Goal: Navigation & Orientation: Find specific page/section

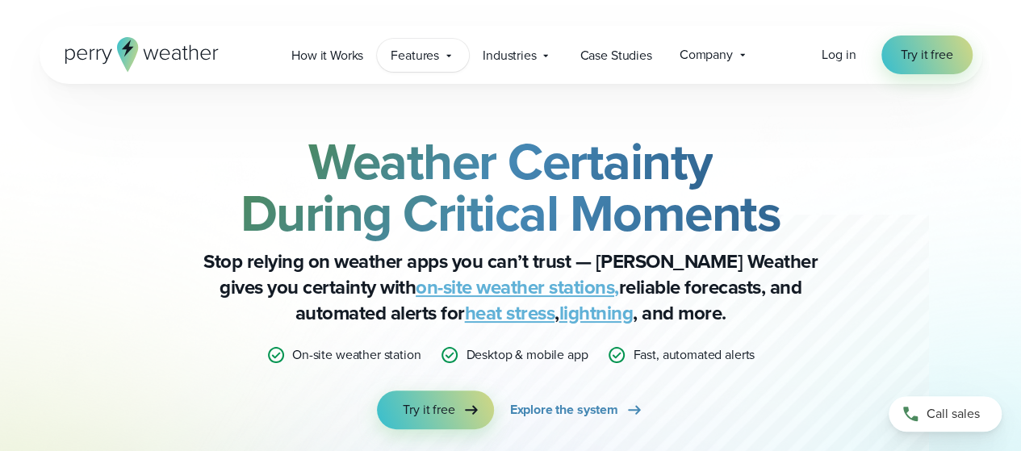
click at [421, 54] on span "Features" at bounding box center [415, 55] width 48 height 19
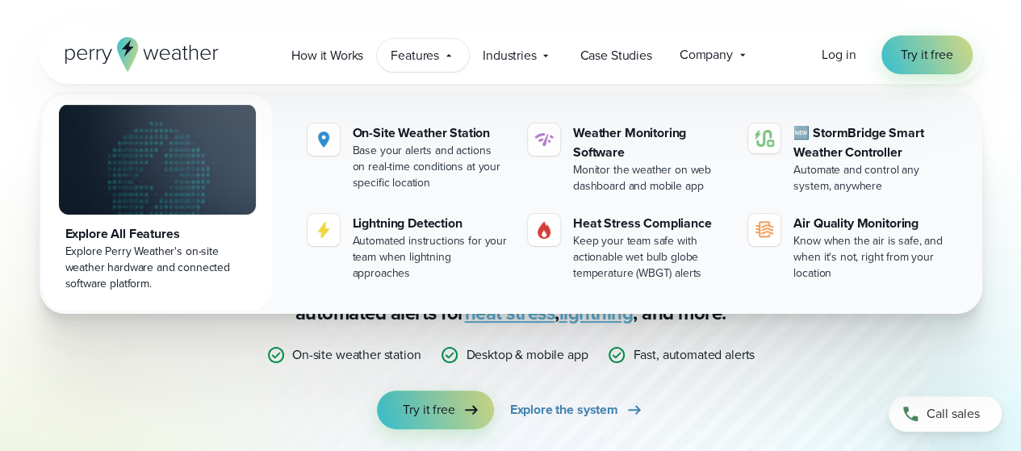
click at [421, 54] on span "Features" at bounding box center [415, 55] width 48 height 19
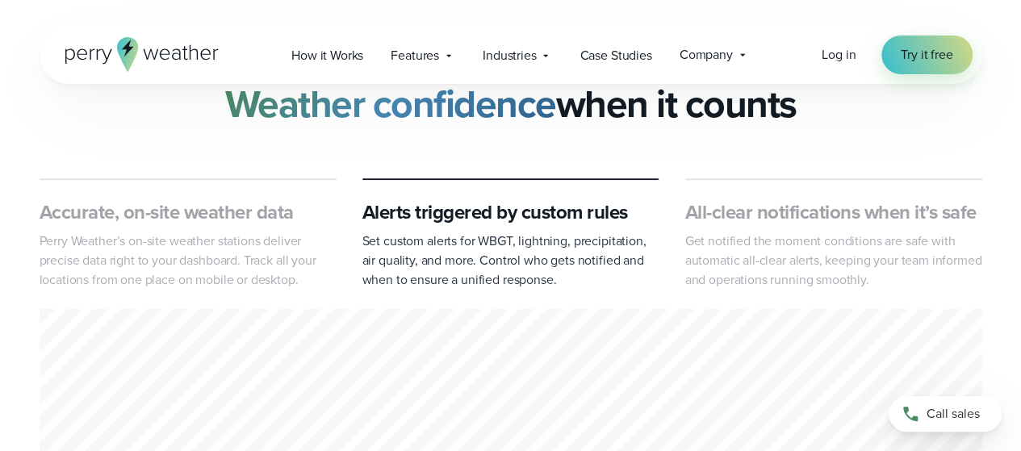
scroll to position [686, 0]
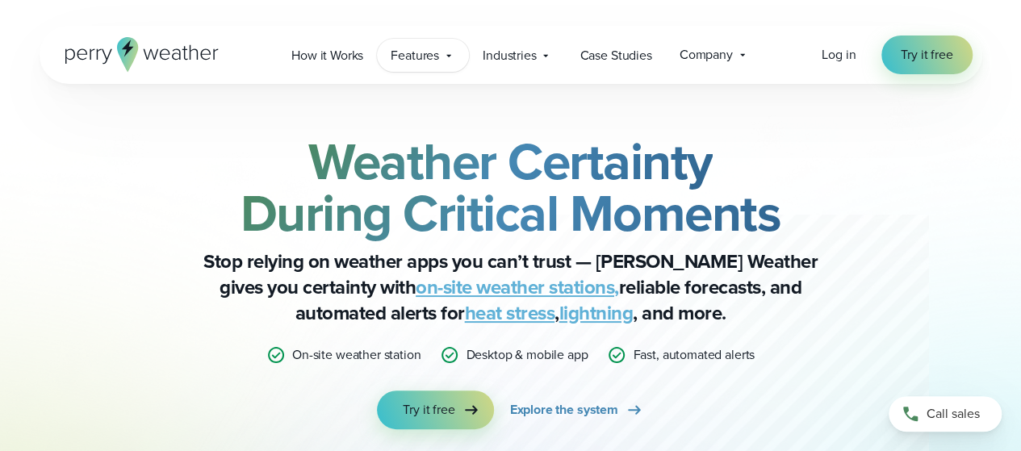
click at [399, 52] on span "Features" at bounding box center [415, 55] width 48 height 19
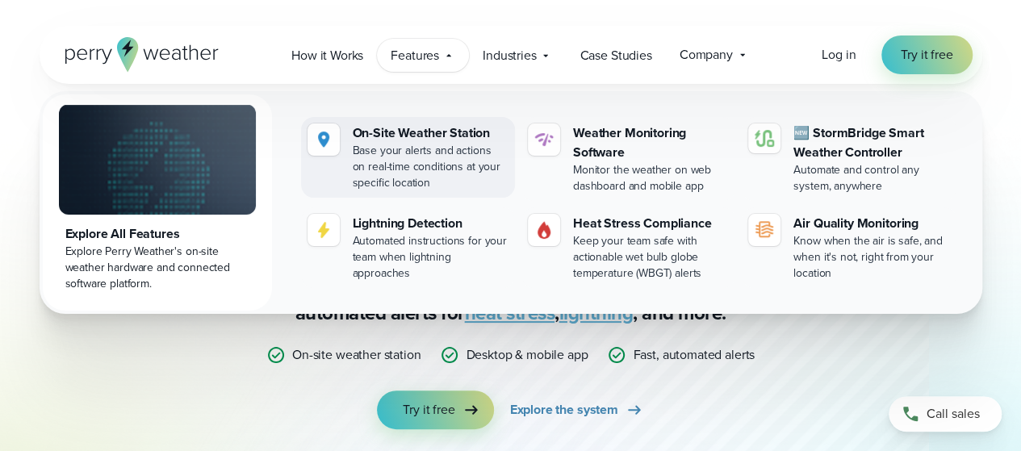
click at [333, 141] on div at bounding box center [324, 140] width 32 height 32
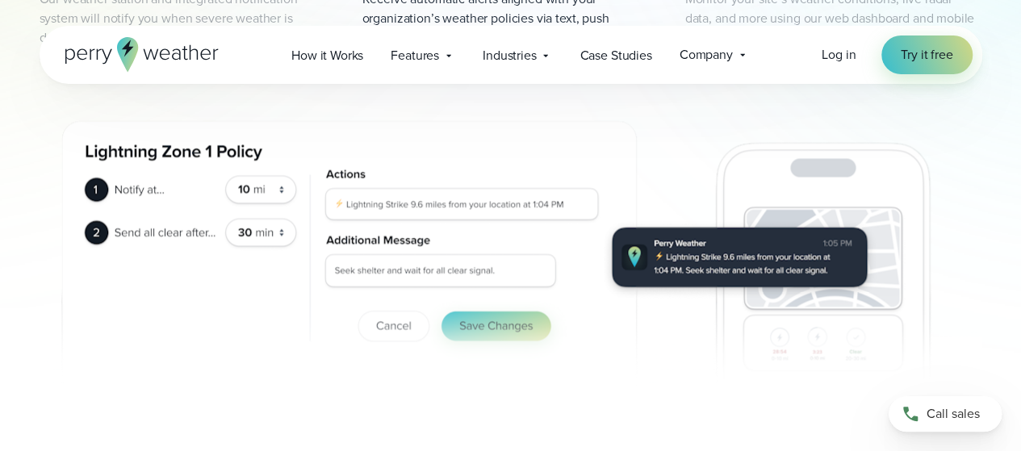
scroll to position [1034, 0]
